Goal: Transaction & Acquisition: Subscribe to service/newsletter

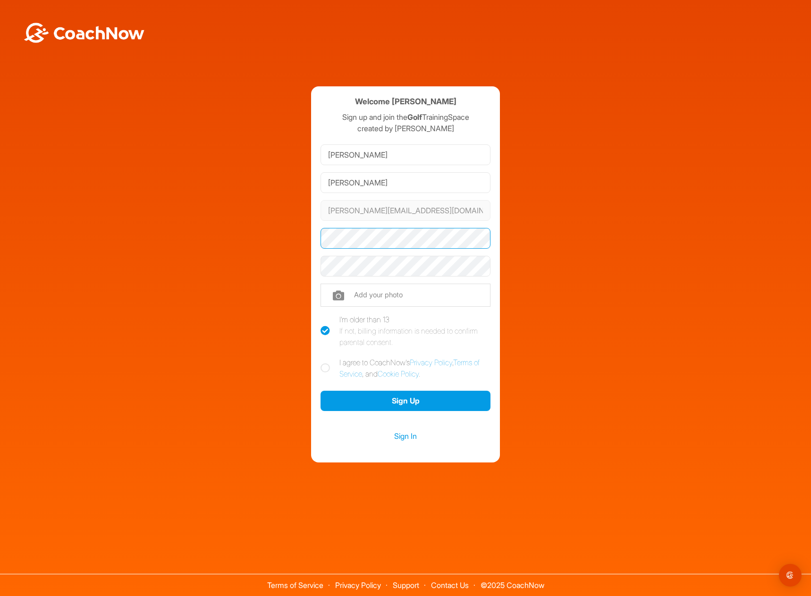
click at [285, 235] on div "Welcome [PERSON_NAME] Sign up and join the Golf TrainingSpace created by [PERSO…" at bounding box center [405, 274] width 801 height 376
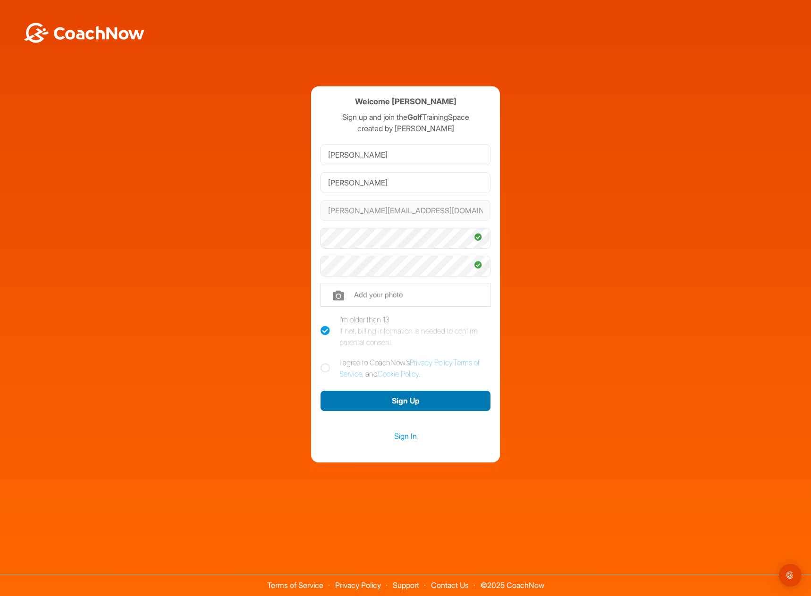
click at [429, 402] on button "Sign Up" at bounding box center [405, 401] width 170 height 20
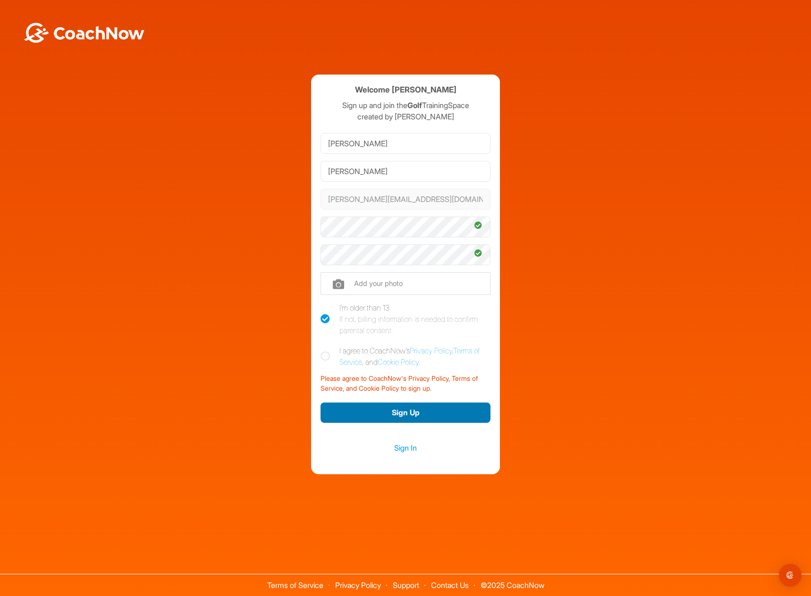
click at [432, 414] on button "Sign Up" at bounding box center [405, 413] width 170 height 20
click at [324, 354] on icon at bounding box center [324, 356] width 9 height 9
click at [324, 351] on input "I agree to CoachNow's Privacy Policy , Terms of Service , and Cookie Policy ." at bounding box center [323, 348] width 6 height 6
checkbox input "true"
click at [401, 415] on button "Sign Up" at bounding box center [405, 413] width 170 height 20
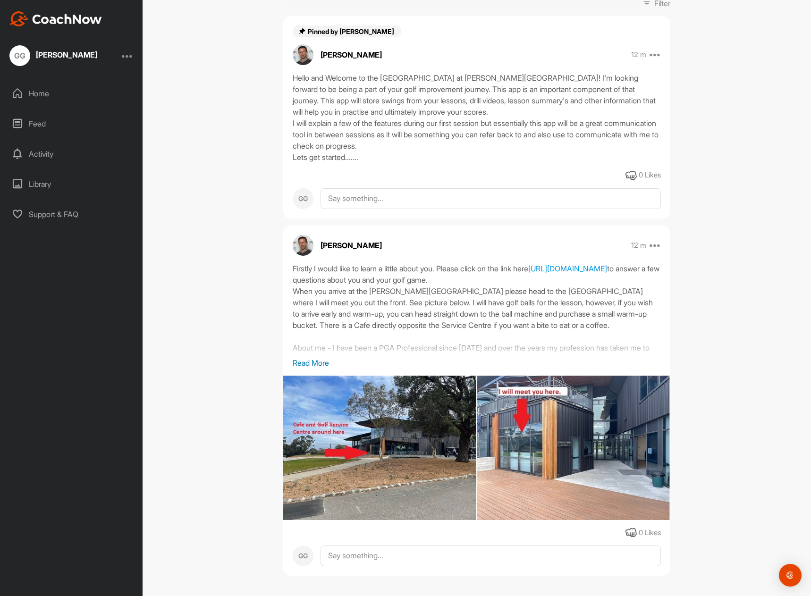
scroll to position [163, 0]
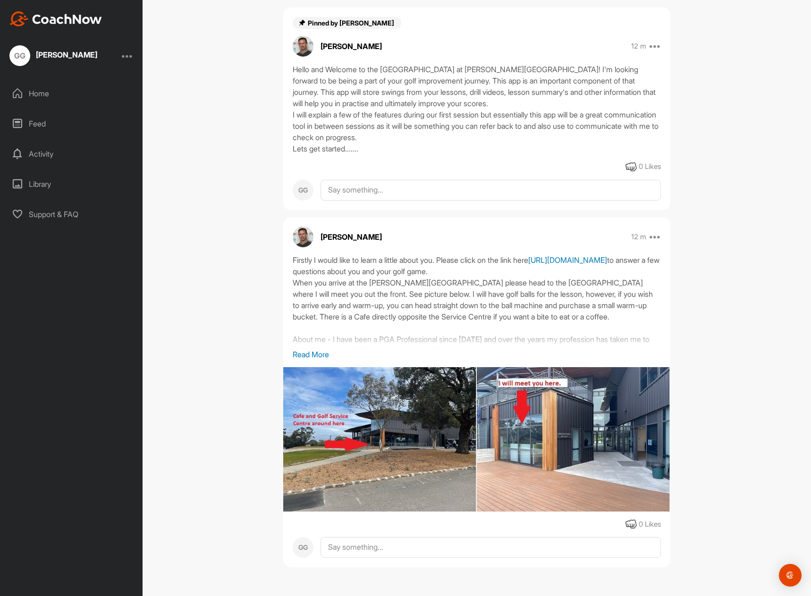
click at [528, 265] on link "https://forms.gle/u35zYwFUqrGjKvAT6" at bounding box center [567, 259] width 79 height 9
